Goal: Download file/media

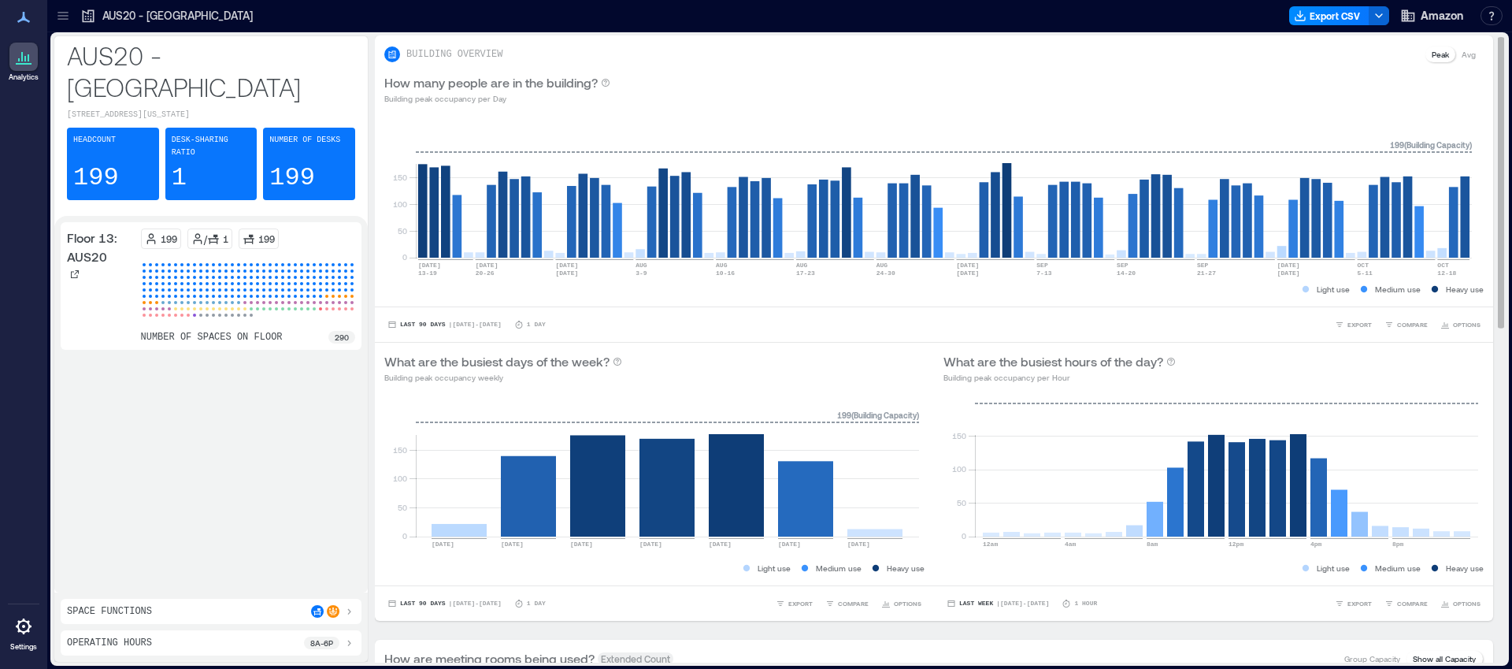
click at [1462, 56] on p "Avg" at bounding box center [1469, 54] width 14 height 13
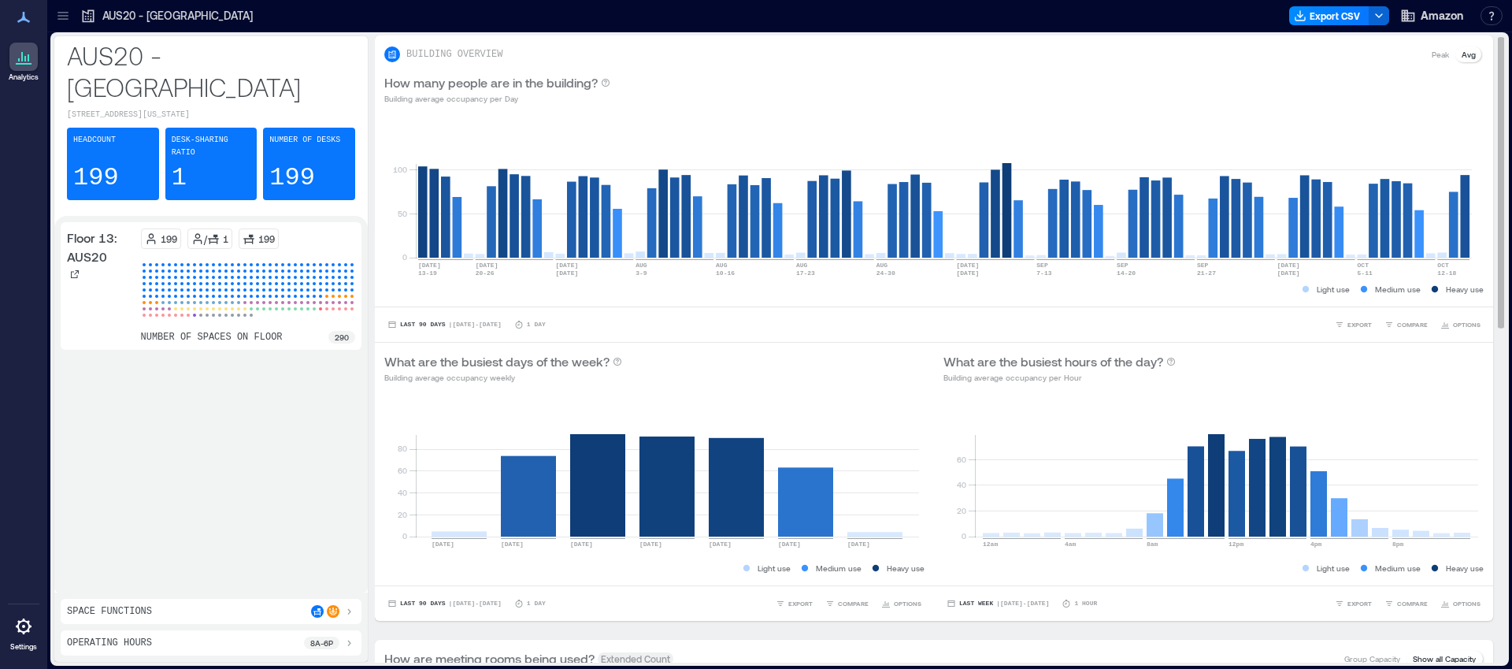
click at [1432, 56] on p "Peak" at bounding box center [1440, 54] width 17 height 13
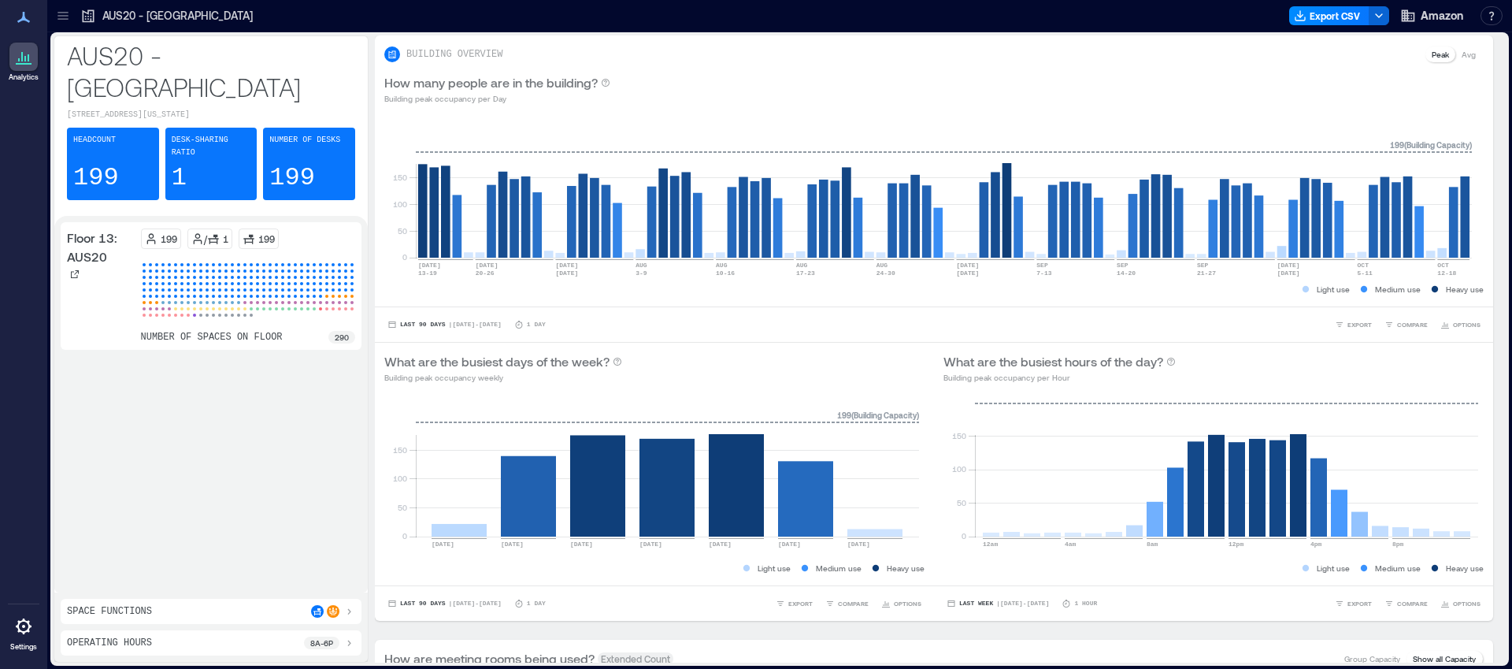
click at [132, 636] on p "Operating Hours" at bounding box center [109, 642] width 85 height 13
click at [163, 583] on div "Space Functions" at bounding box center [211, 580] width 288 height 13
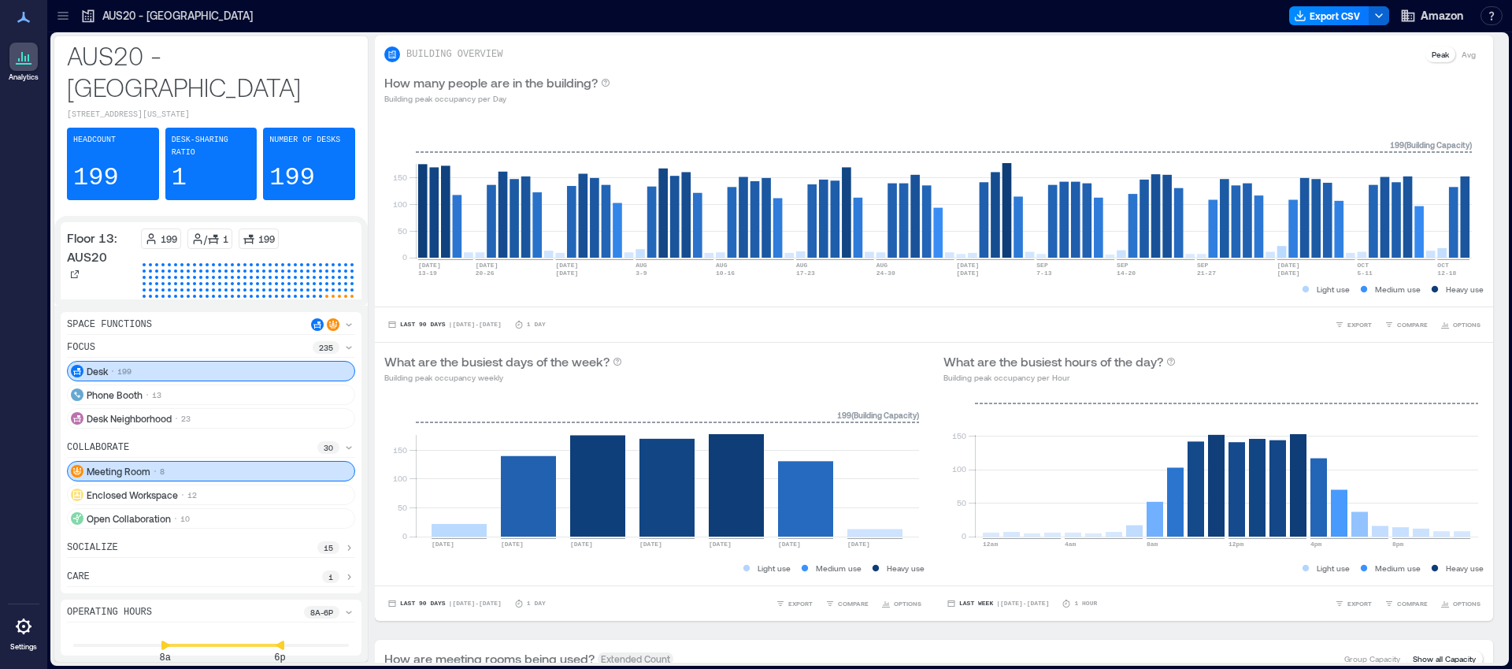
click at [149, 347] on div "focus 235" at bounding box center [211, 349] width 288 height 17
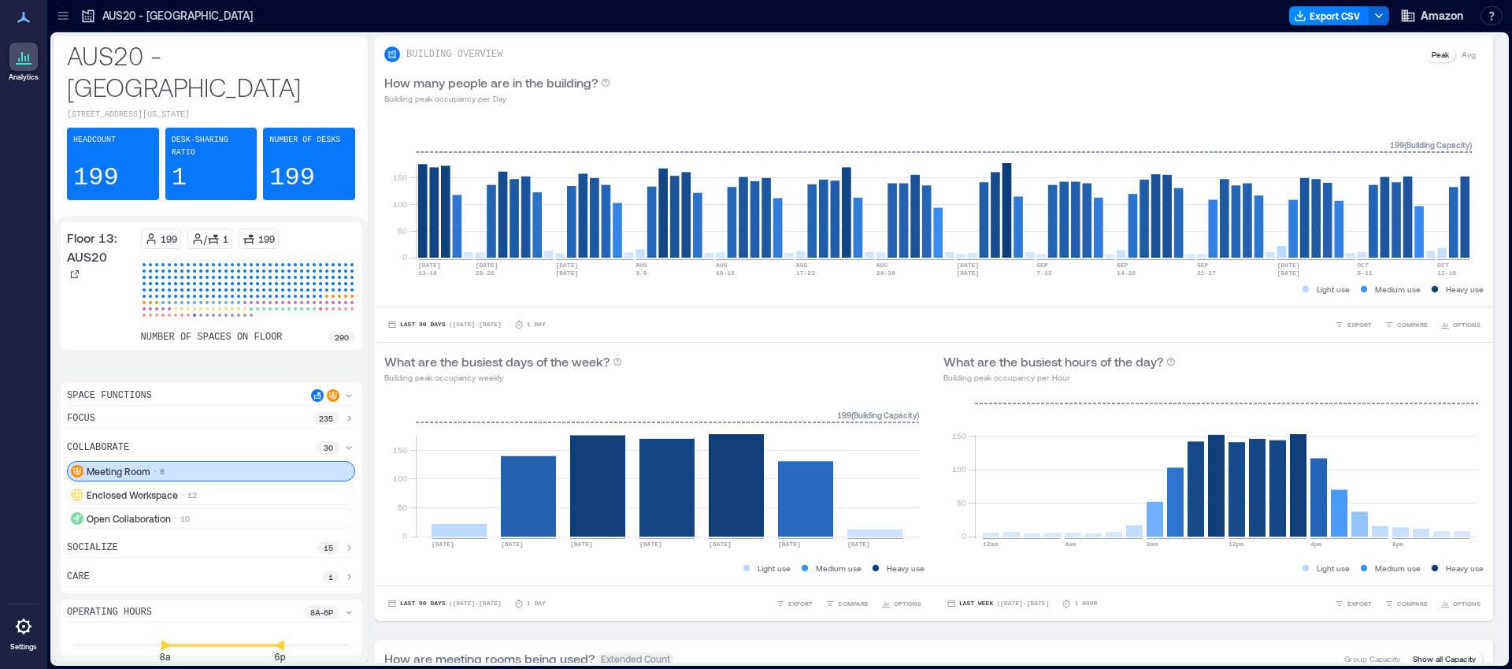
click at [22, 56] on icon at bounding box center [22, 56] width 2 height 9
click at [22, 23] on icon at bounding box center [23, 17] width 19 height 19
click at [25, 12] on icon at bounding box center [23, 17] width 19 height 19
click at [132, 17] on p "AUS20 - Austin" at bounding box center [177, 16] width 150 height 16
click at [57, 17] on icon at bounding box center [63, 16] width 16 height 16
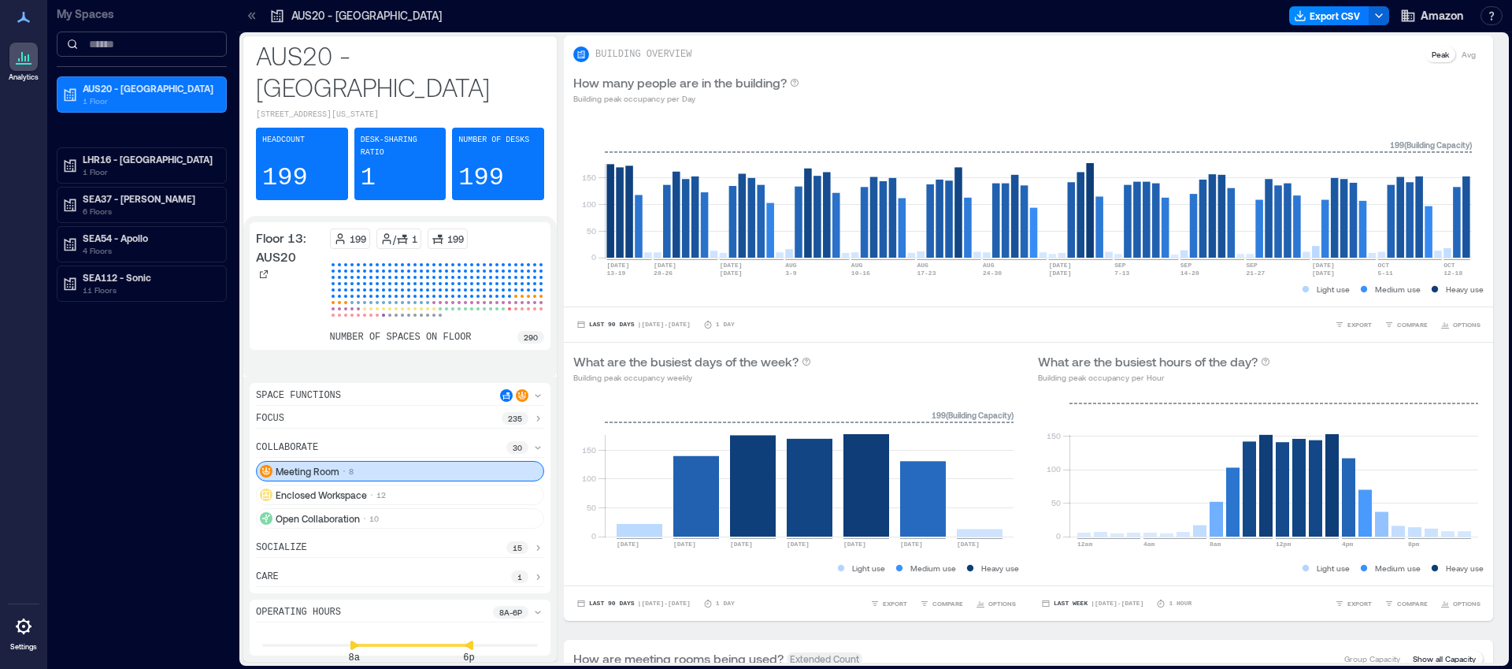
click at [103, 52] on input at bounding box center [142, 44] width 170 height 25
click at [24, 17] on icon at bounding box center [23, 17] width 13 height 11
click at [17, 632] on icon at bounding box center [23, 626] width 19 height 19
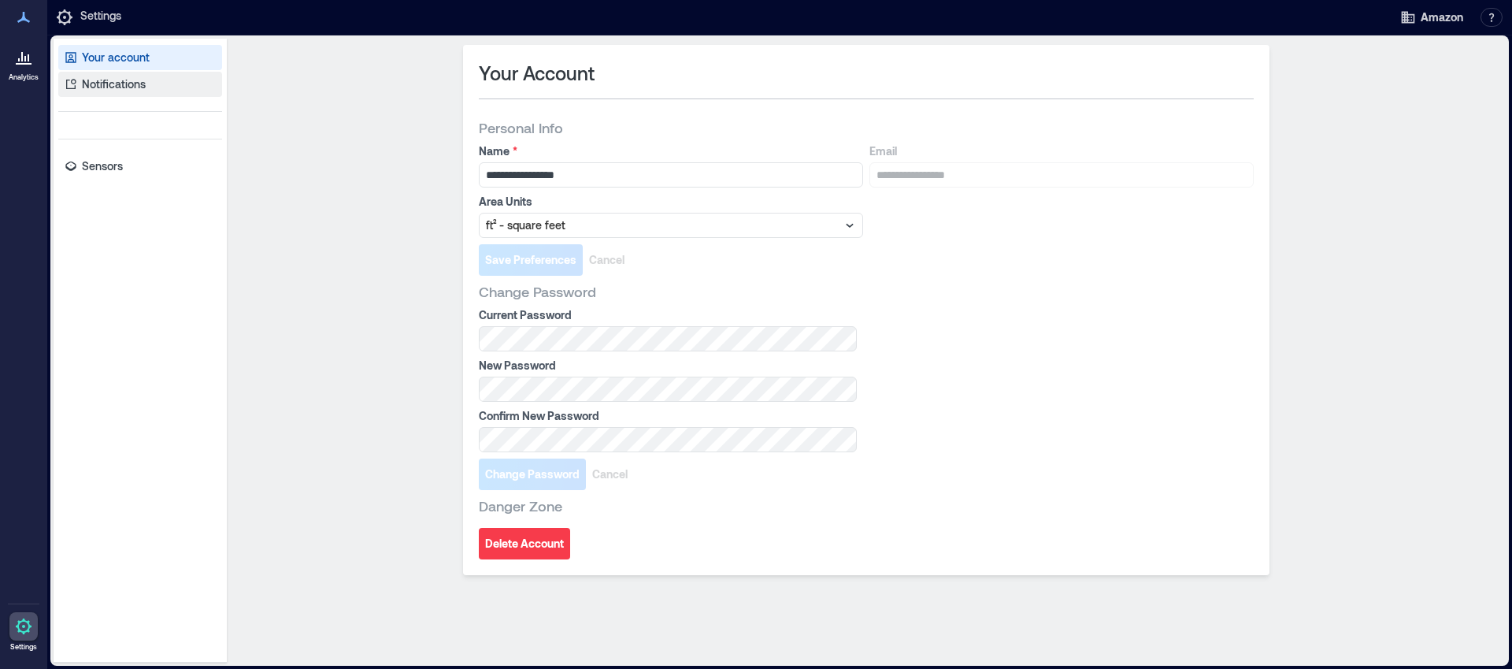
click at [127, 83] on p "Notifications" at bounding box center [114, 84] width 64 height 16
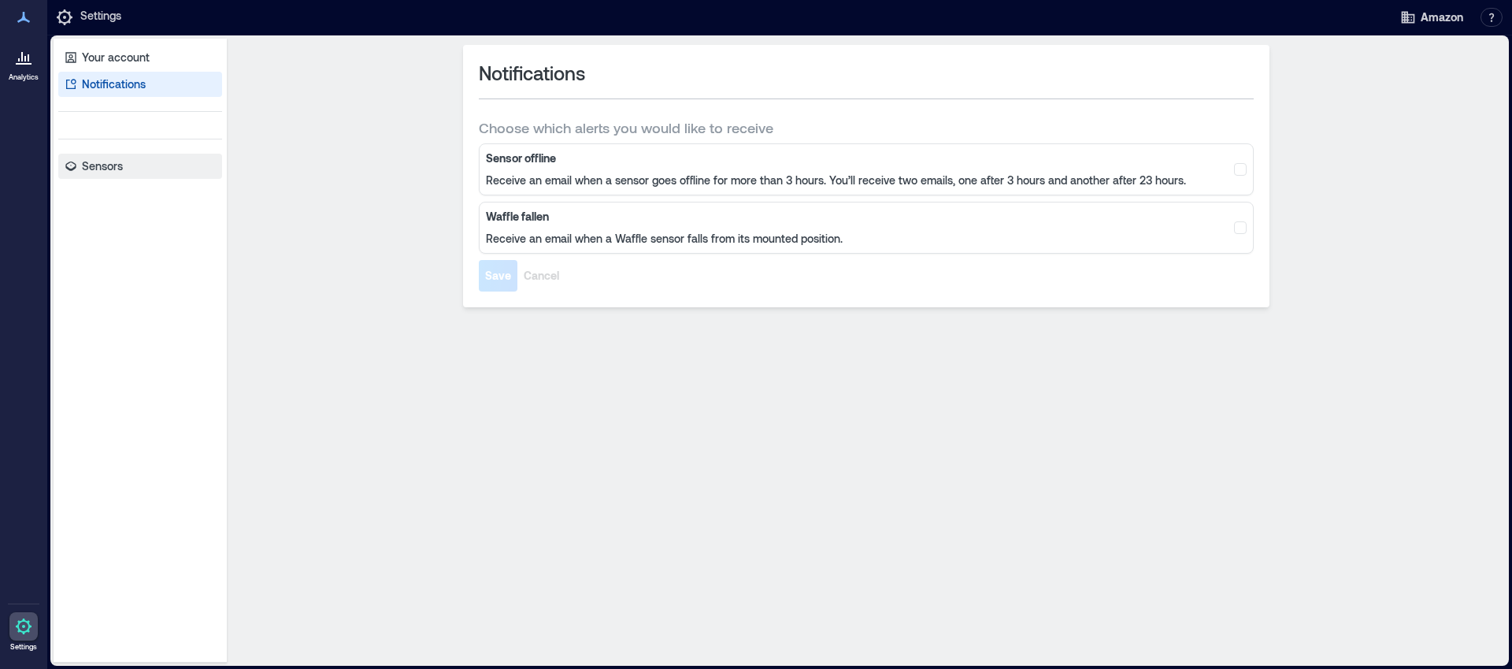
click at [101, 171] on p "Sensors" at bounding box center [102, 166] width 41 height 16
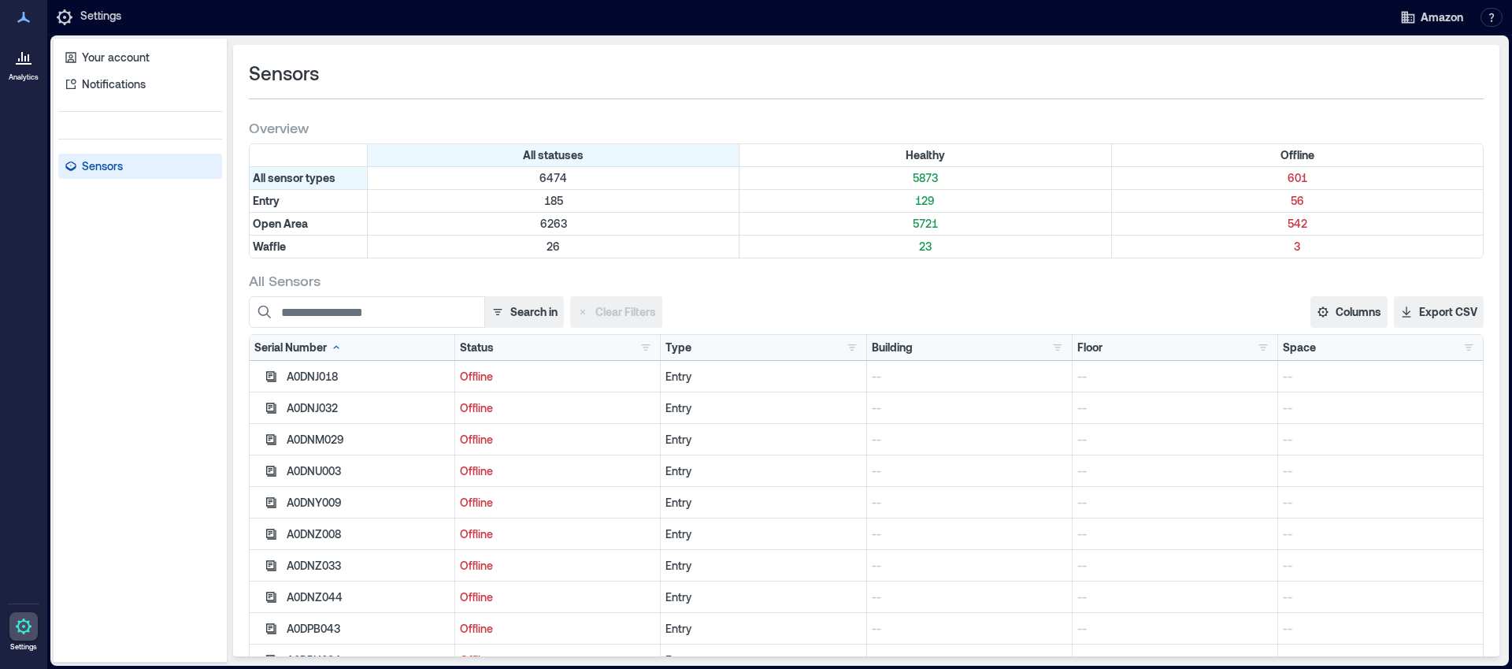
click at [50, 113] on div "Your account Notifications Sensors Sensors Overview All statuses Healthy Offlin…" at bounding box center [779, 351] width 1465 height 633
click at [28, 32] on div "Analytics" at bounding box center [23, 44] width 39 height 83
click at [28, 17] on icon at bounding box center [23, 17] width 19 height 19
click at [24, 61] on icon at bounding box center [25, 59] width 2 height 6
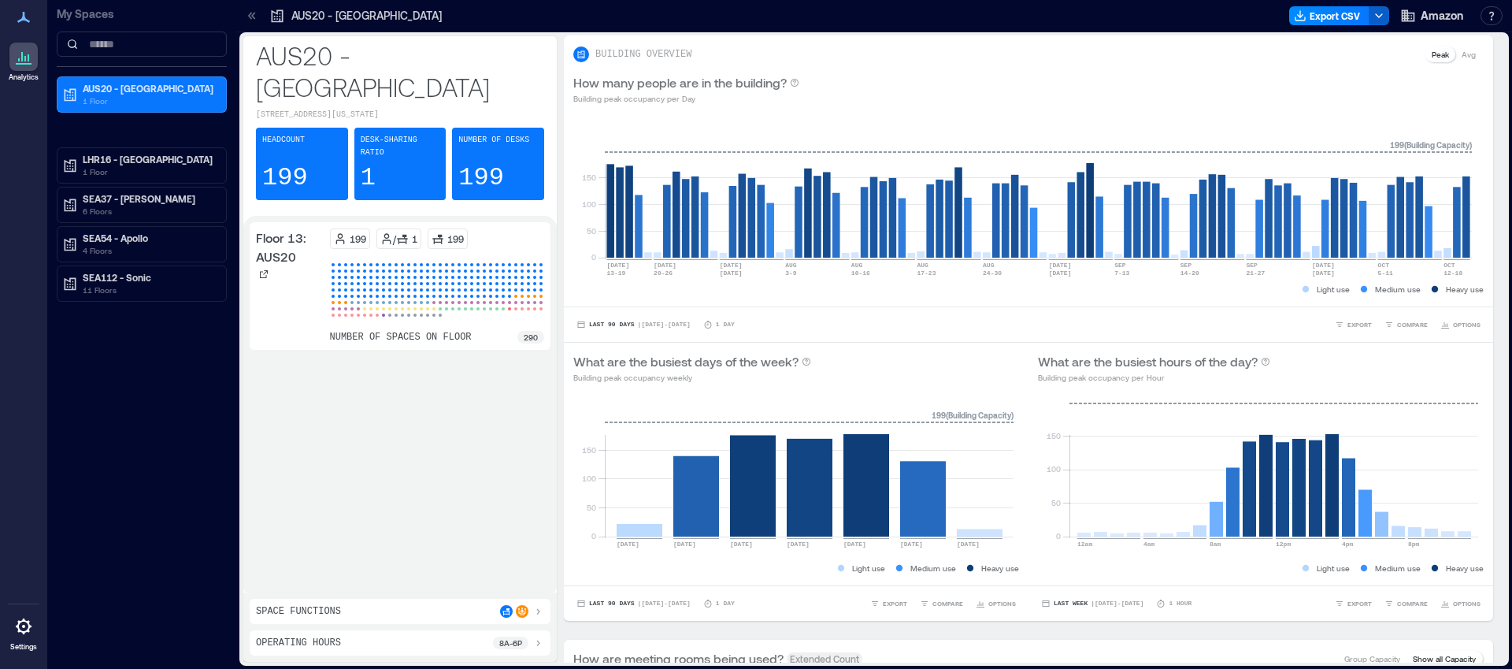
click at [1377, 17] on icon "button" at bounding box center [1379, 15] width 13 height 13
click at [1219, 13] on div at bounding box center [868, 15] width 830 height 25
click at [1336, 19] on button "Export CSV" at bounding box center [1329, 15] width 80 height 19
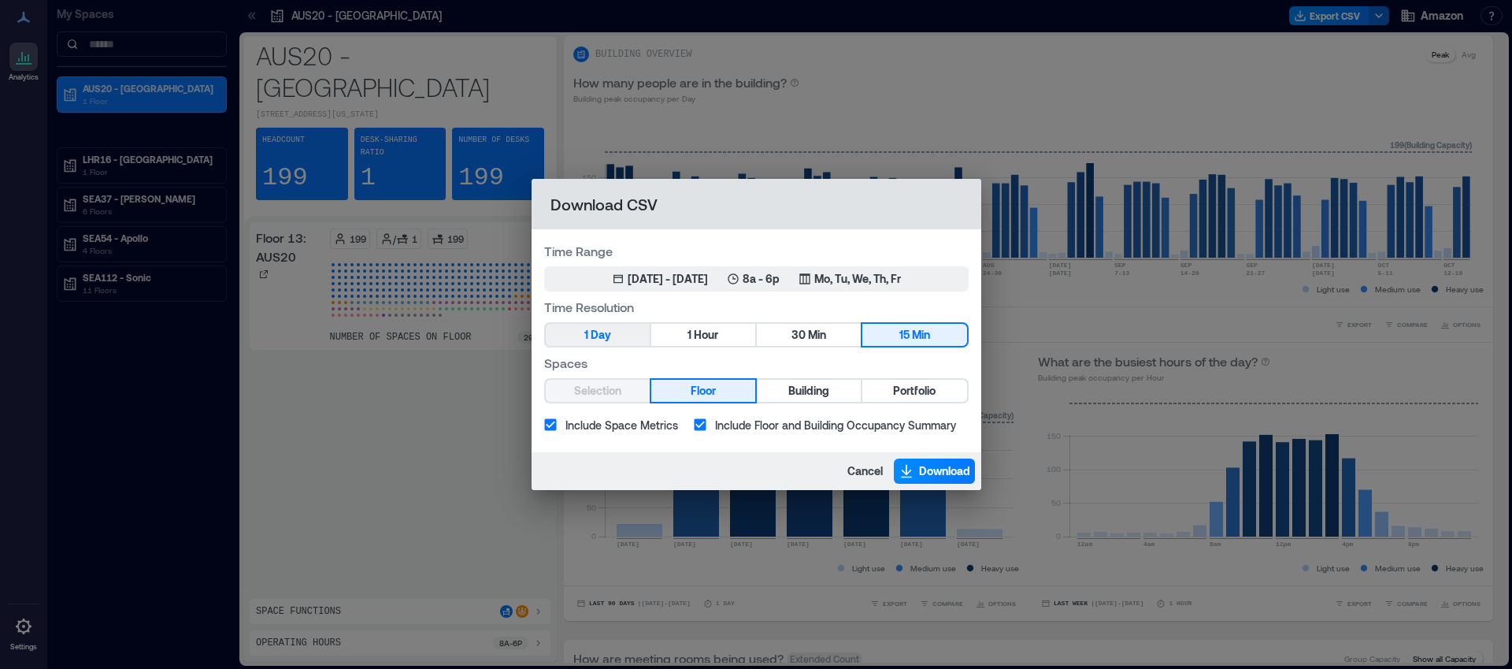
click at [625, 336] on button "1 Day" at bounding box center [598, 335] width 104 height 22
click at [922, 469] on span "Download" at bounding box center [944, 471] width 51 height 16
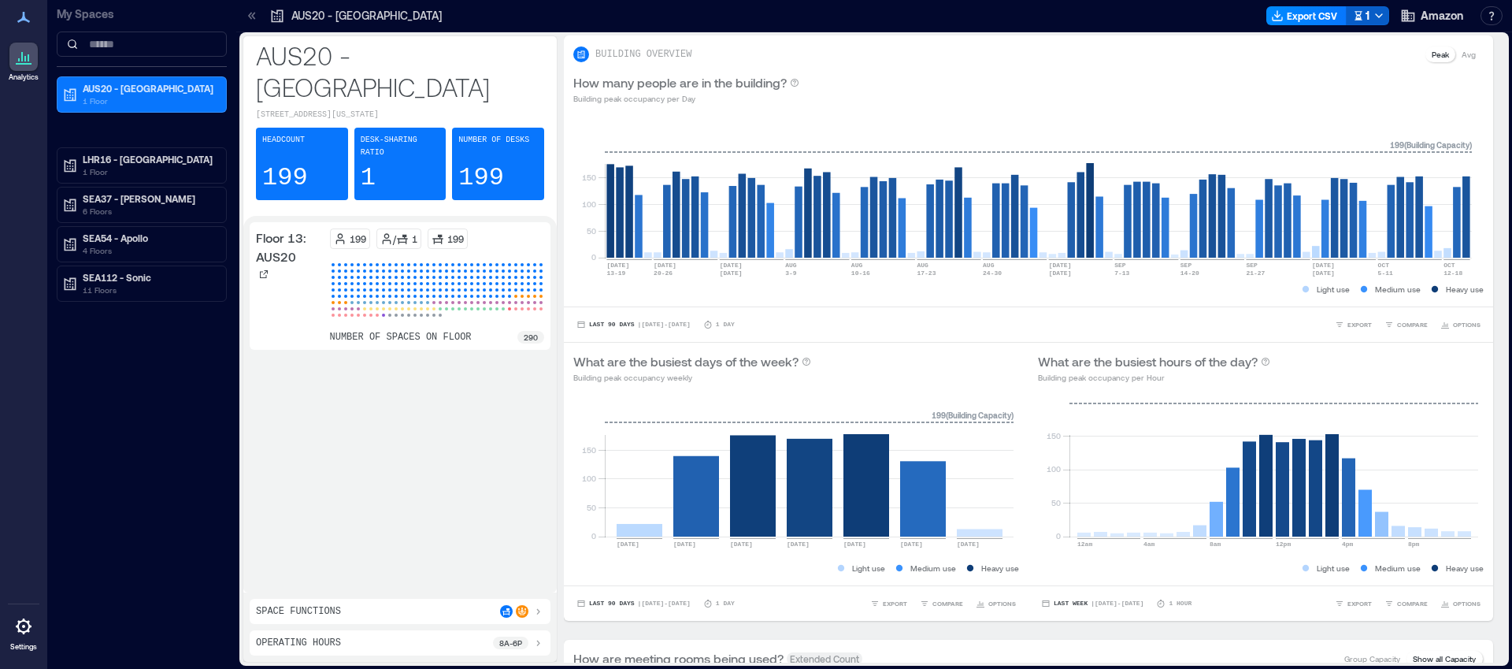
click at [1387, 18] on button "1" at bounding box center [1367, 15] width 43 height 19
